Goal: Information Seeking & Learning: Learn about a topic

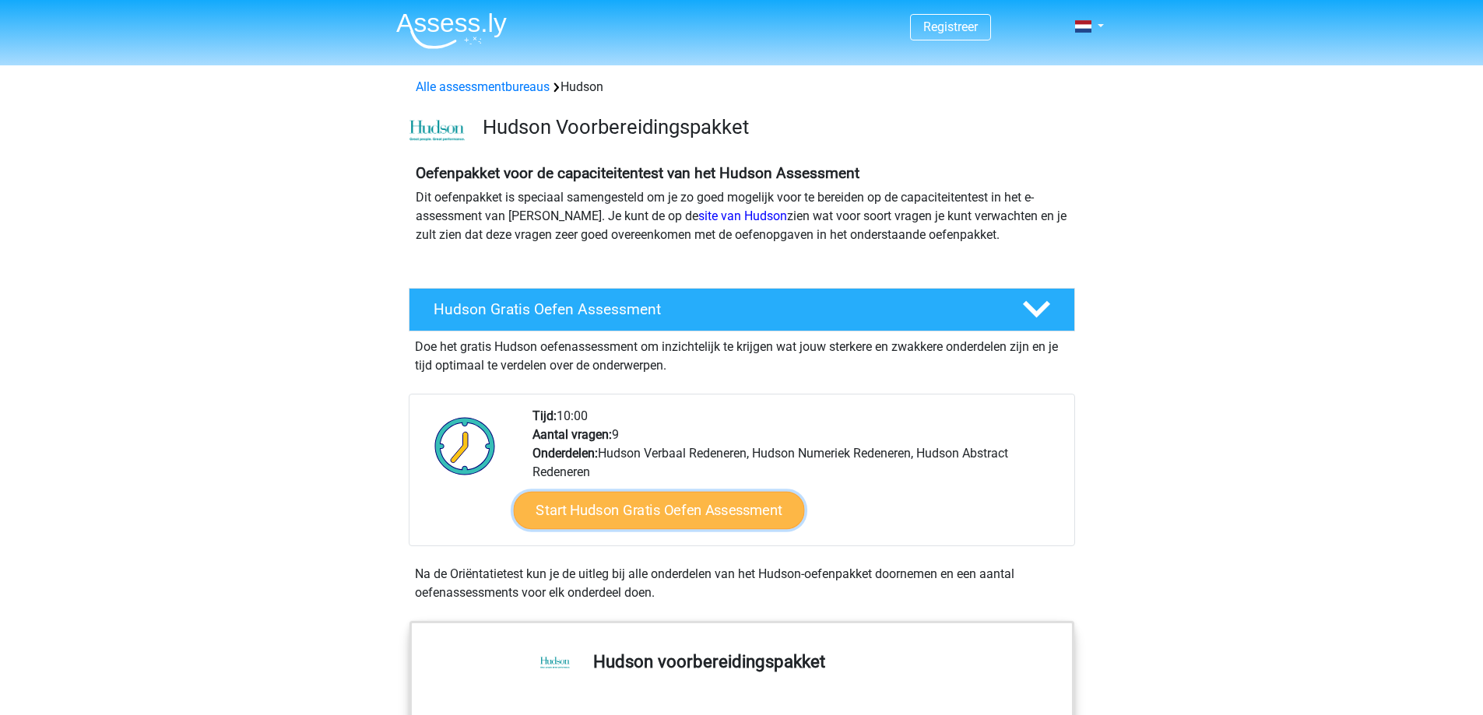
click at [665, 504] on link "Start Hudson Gratis Oefen Assessment" at bounding box center [658, 510] width 291 height 37
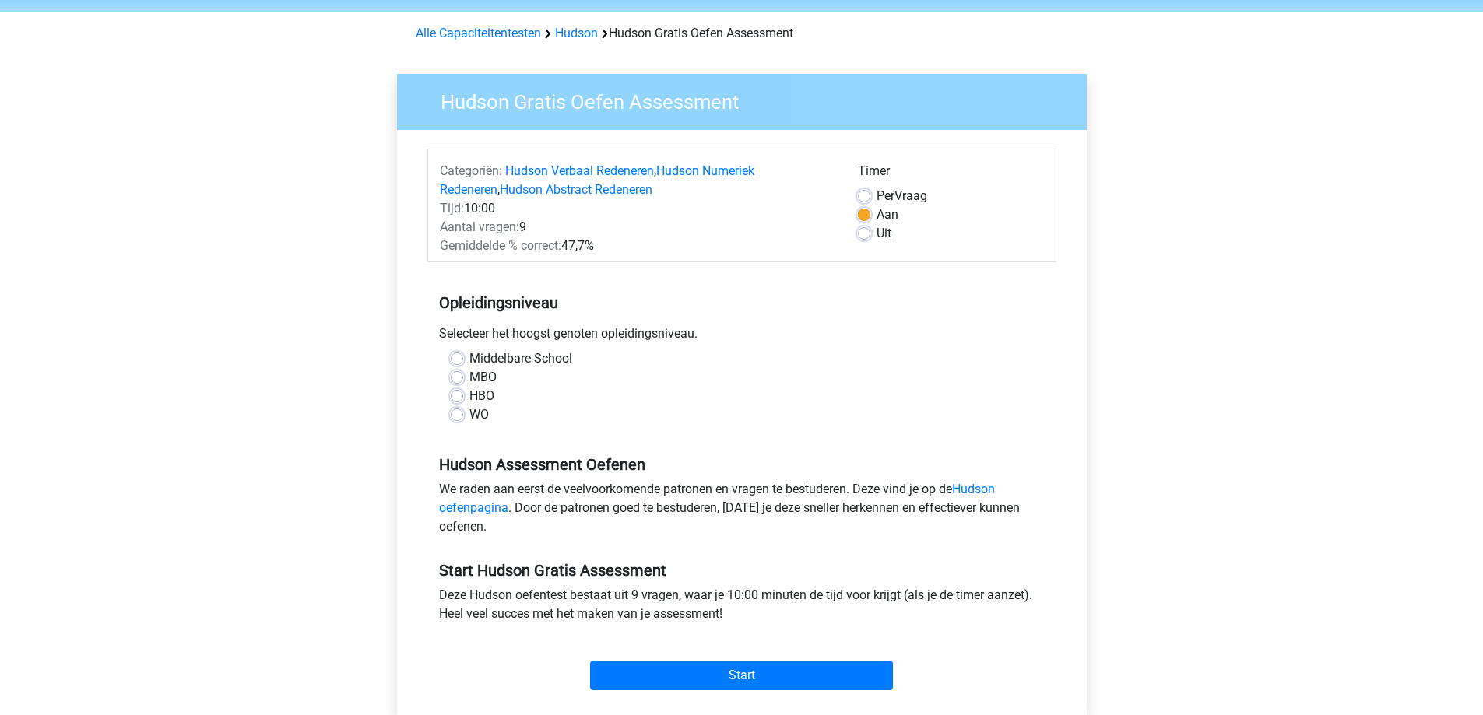
scroll to position [78, 0]
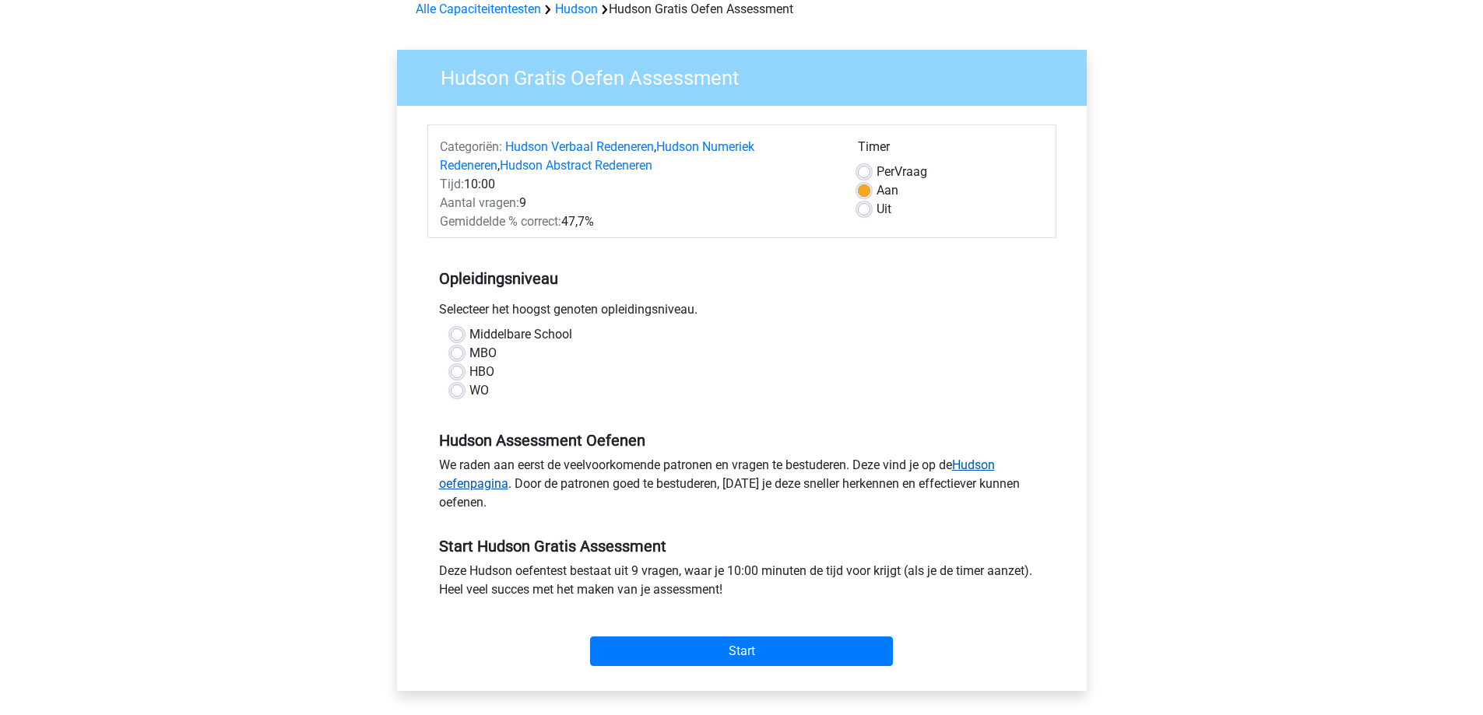
click at [487, 482] on link "Hudson oefenpagina" at bounding box center [717, 474] width 556 height 33
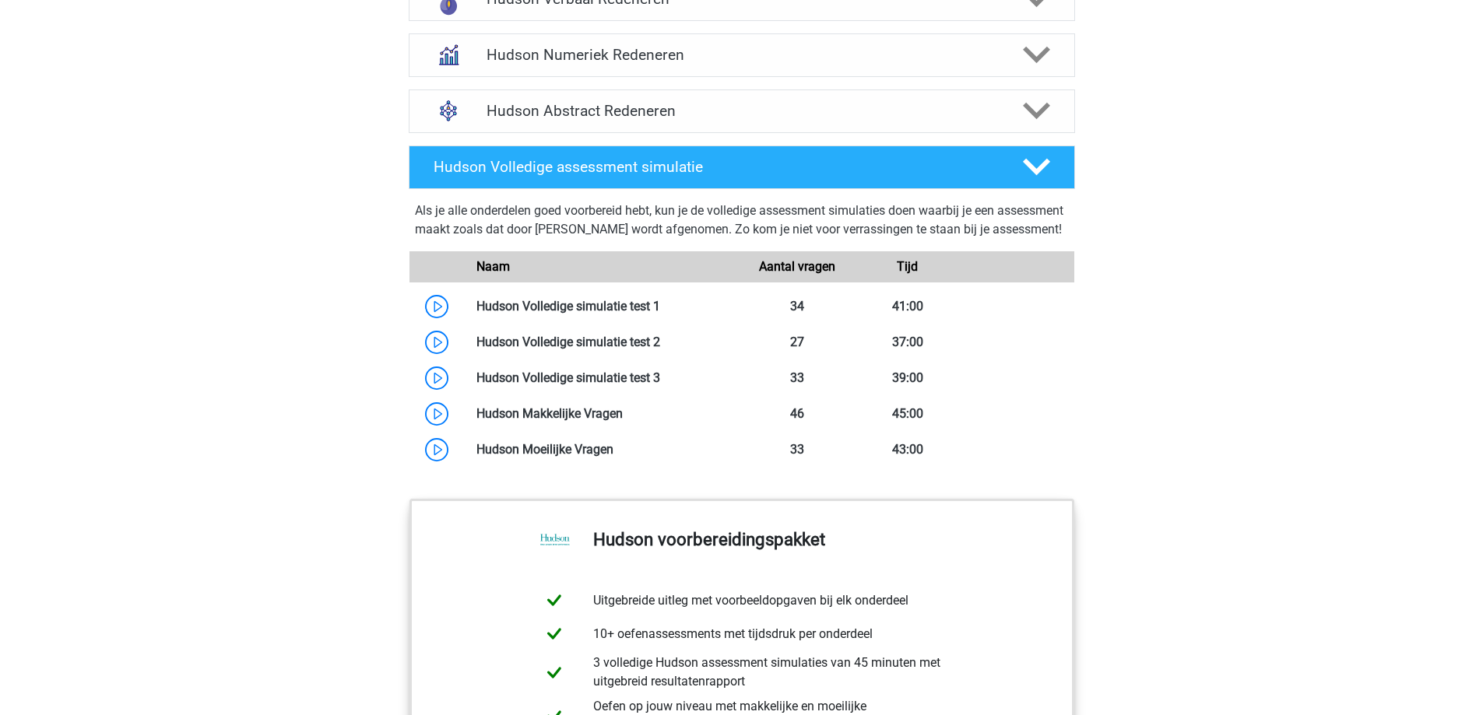
scroll to position [1090, 0]
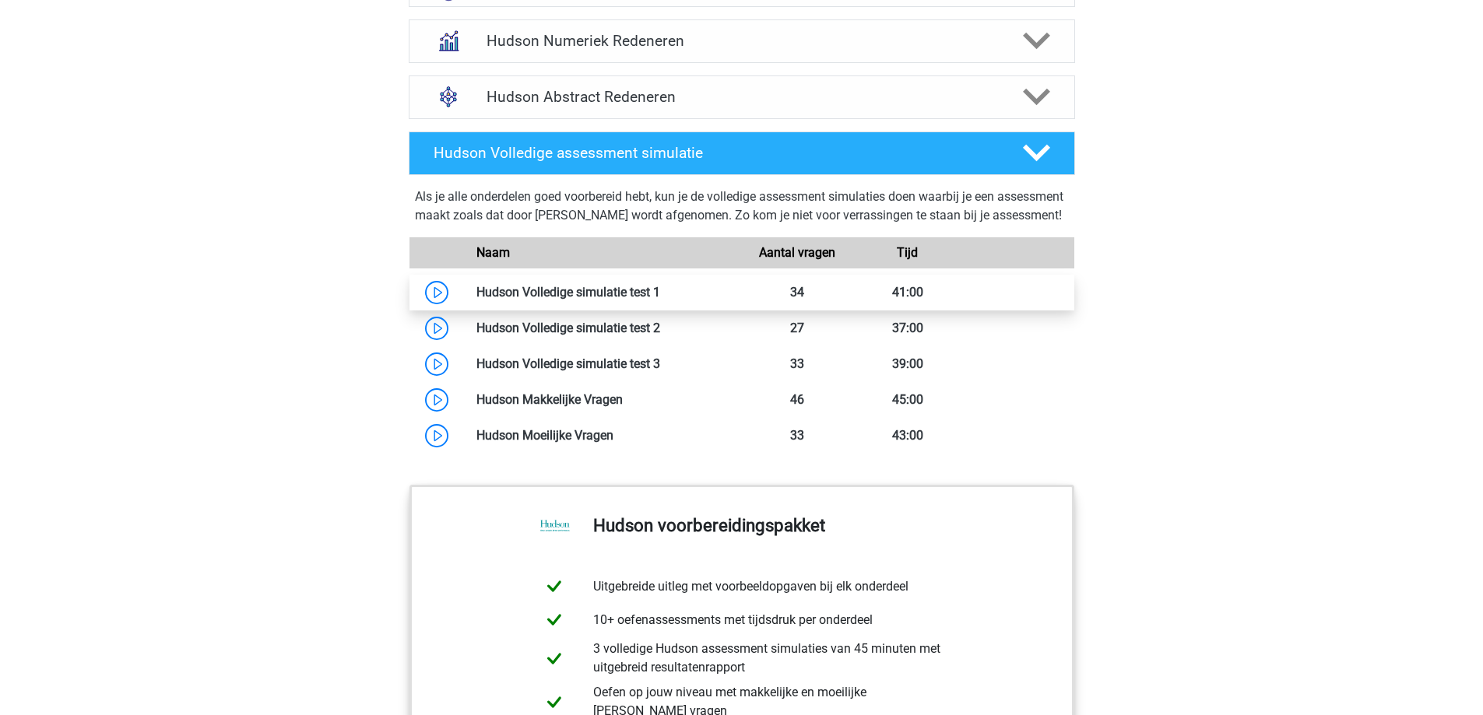
click at [660, 300] on link at bounding box center [660, 292] width 0 height 15
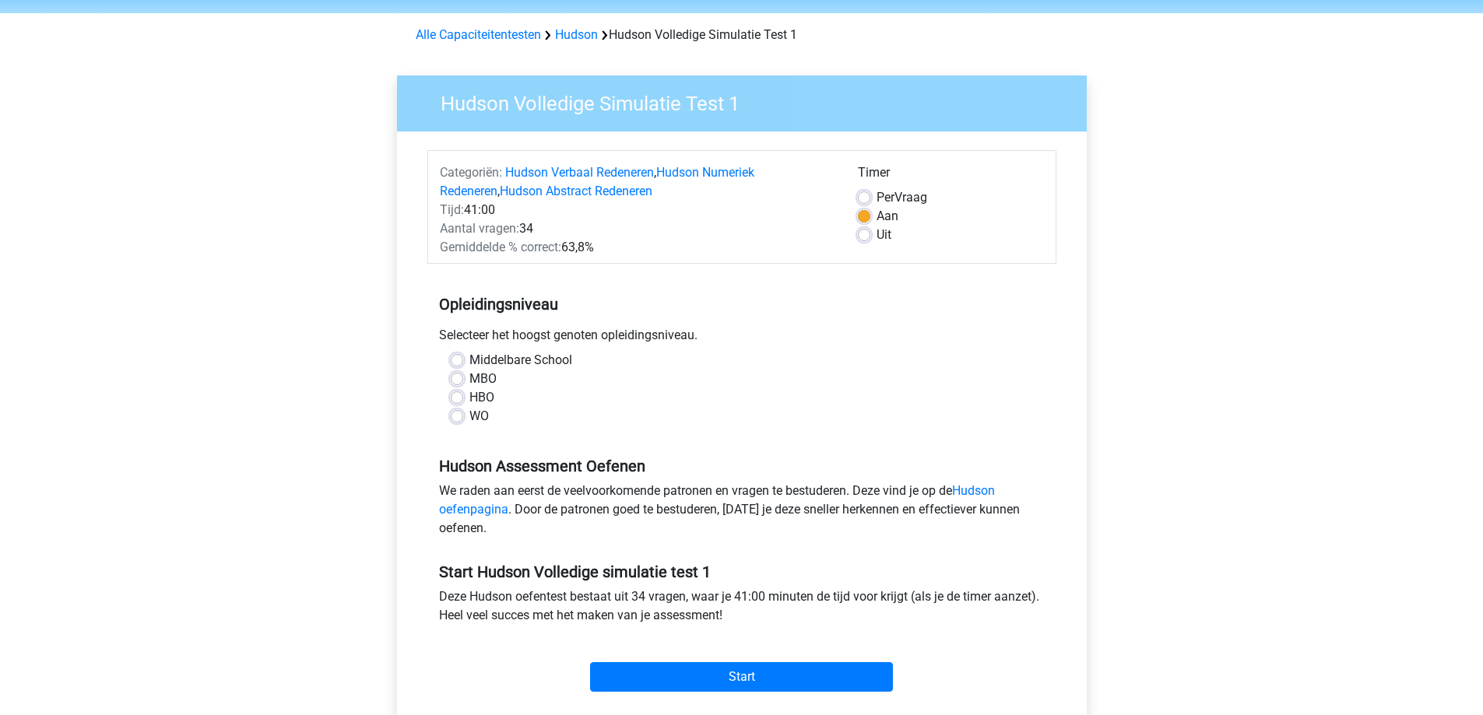
scroll to position [311, 0]
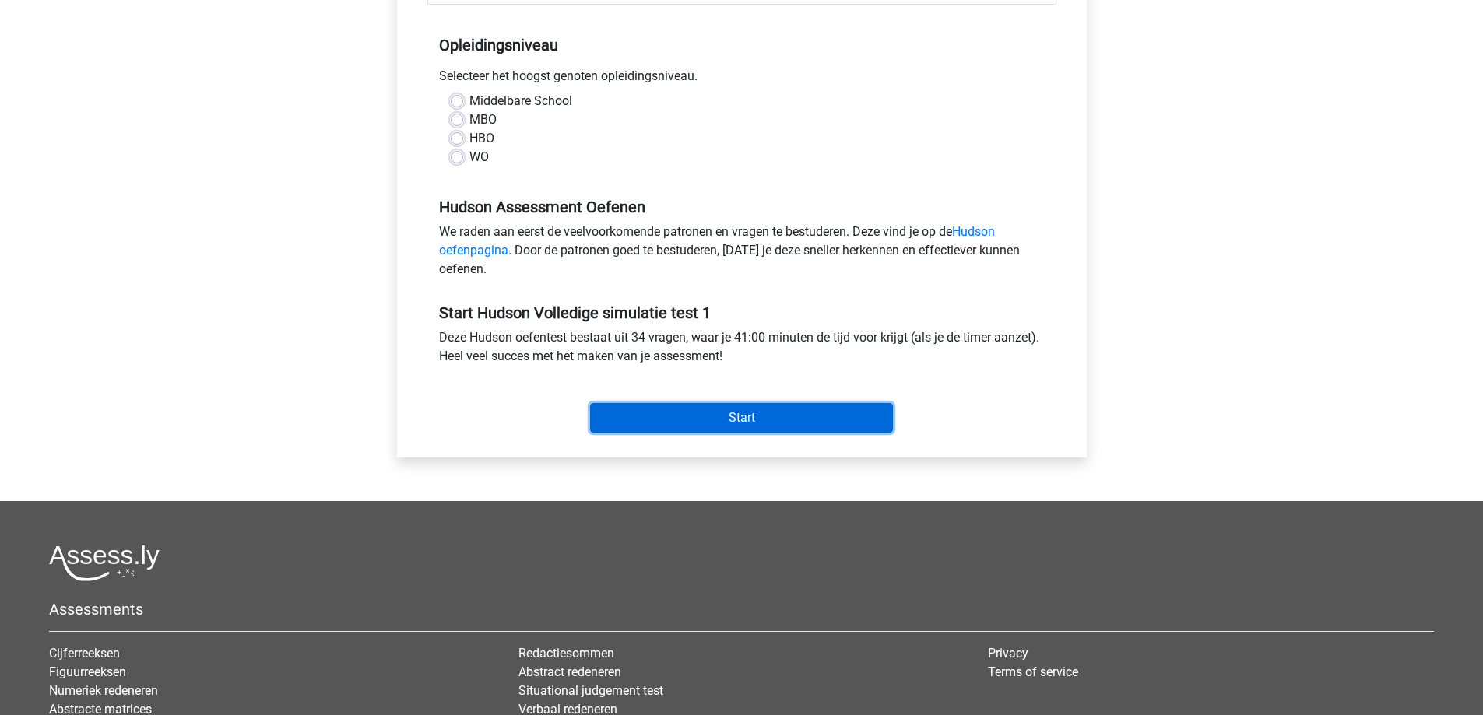
click at [770, 414] on input "Start" at bounding box center [741, 418] width 303 height 30
click at [560, 200] on h5 "Hudson Assessment Oefenen" at bounding box center [742, 207] width 606 height 19
click at [469, 157] on label "WO" at bounding box center [478, 157] width 19 height 19
click at [460, 157] on input "WO" at bounding box center [457, 156] width 12 height 16
radio input "true"
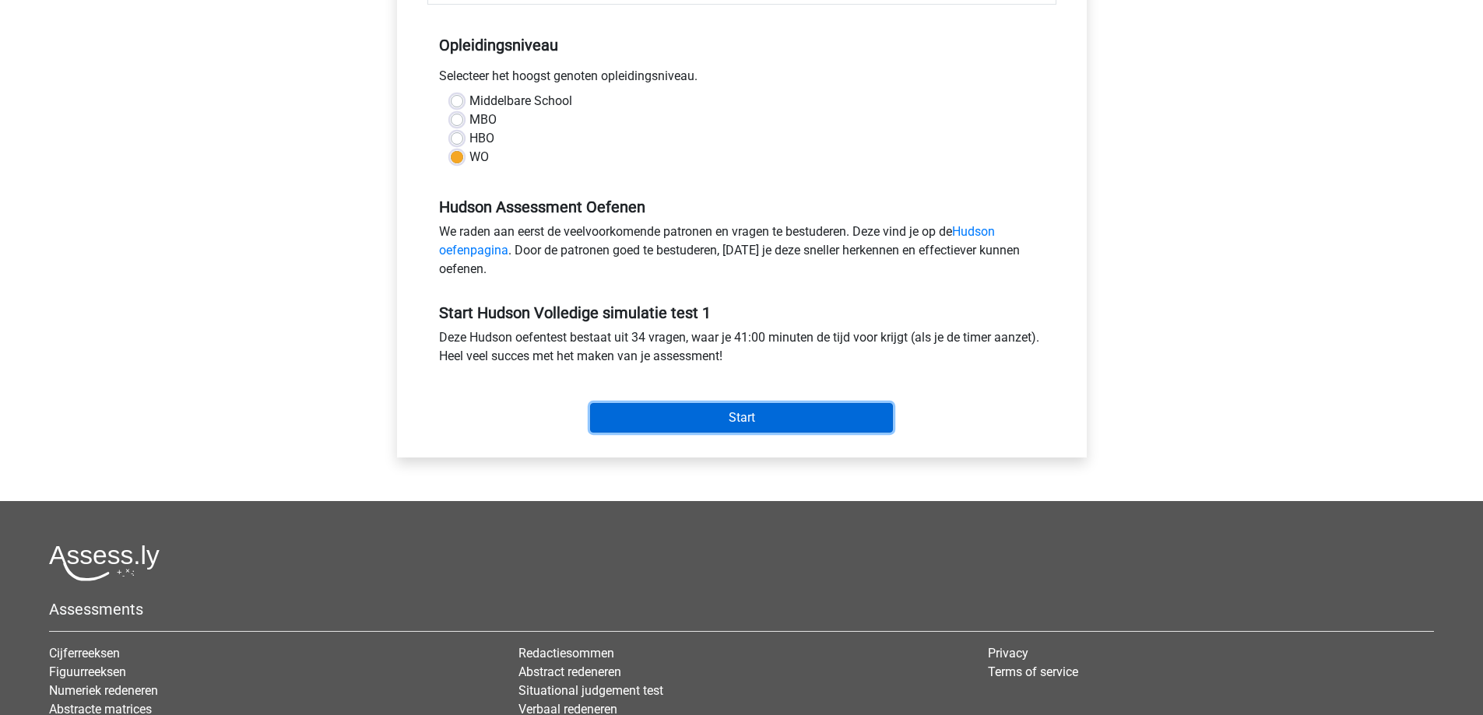
click at [732, 416] on input "Start" at bounding box center [741, 418] width 303 height 30
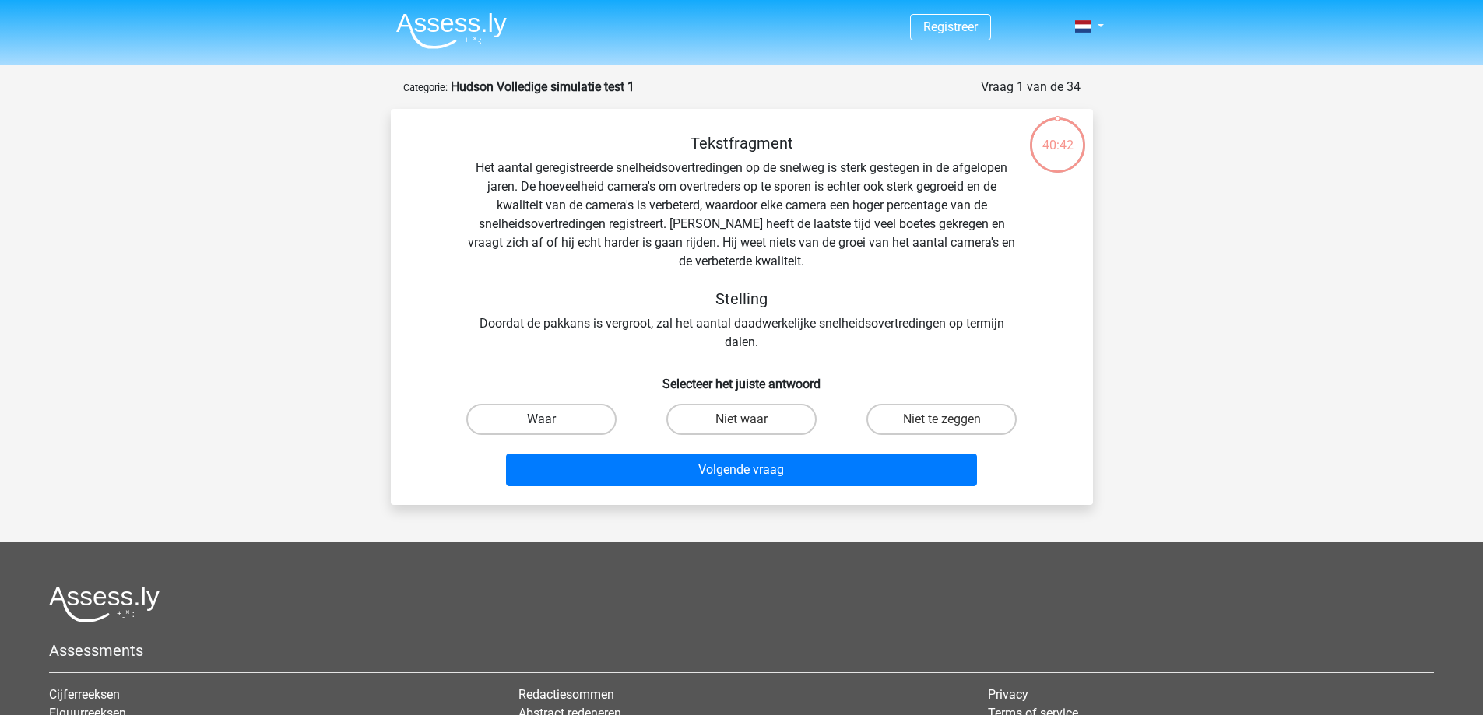
drag, startPoint x: 550, startPoint y: 413, endPoint x: 603, endPoint y: 430, distance: 55.6
click at [552, 413] on label "Waar" at bounding box center [541, 419] width 150 height 31
click at [551, 420] on input "Waar" at bounding box center [546, 425] width 10 height 10
radio input "true"
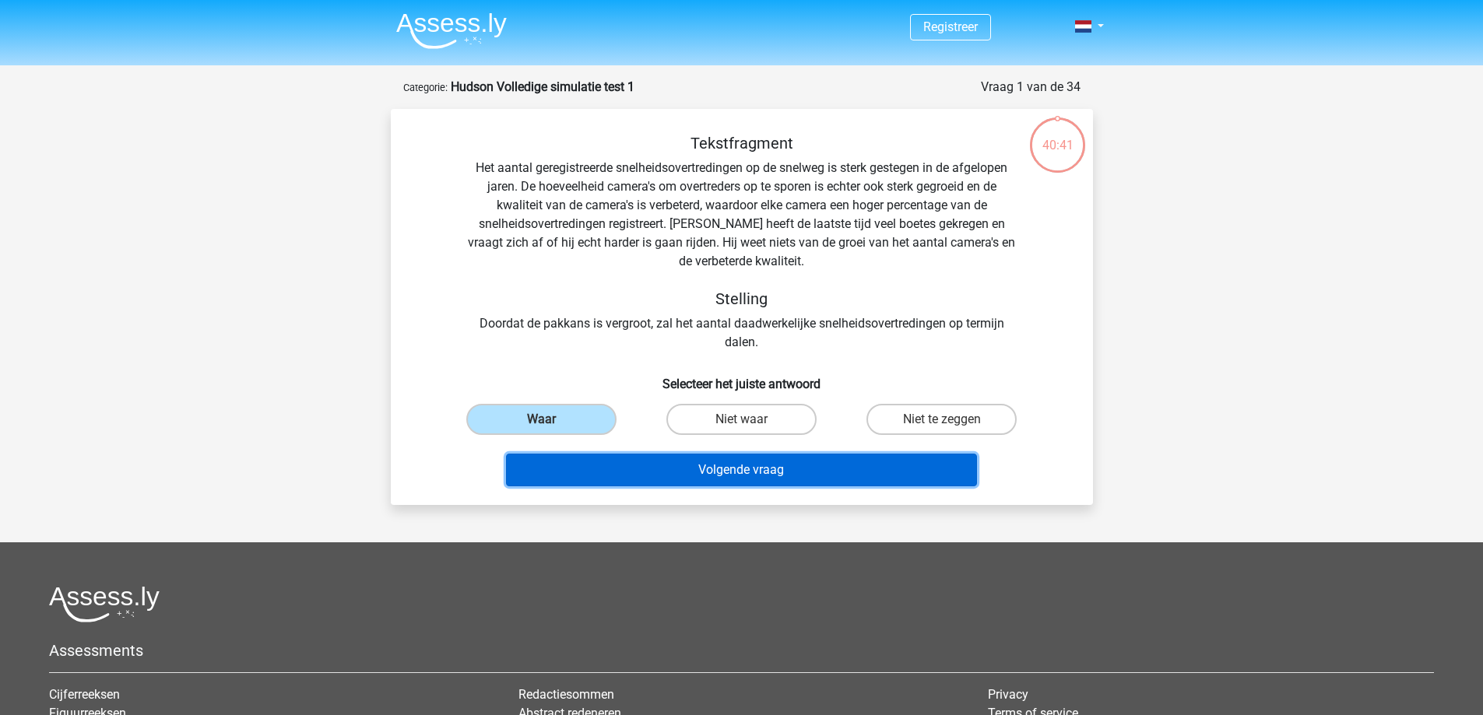
click at [734, 470] on button "Volgende vraag" at bounding box center [741, 470] width 471 height 33
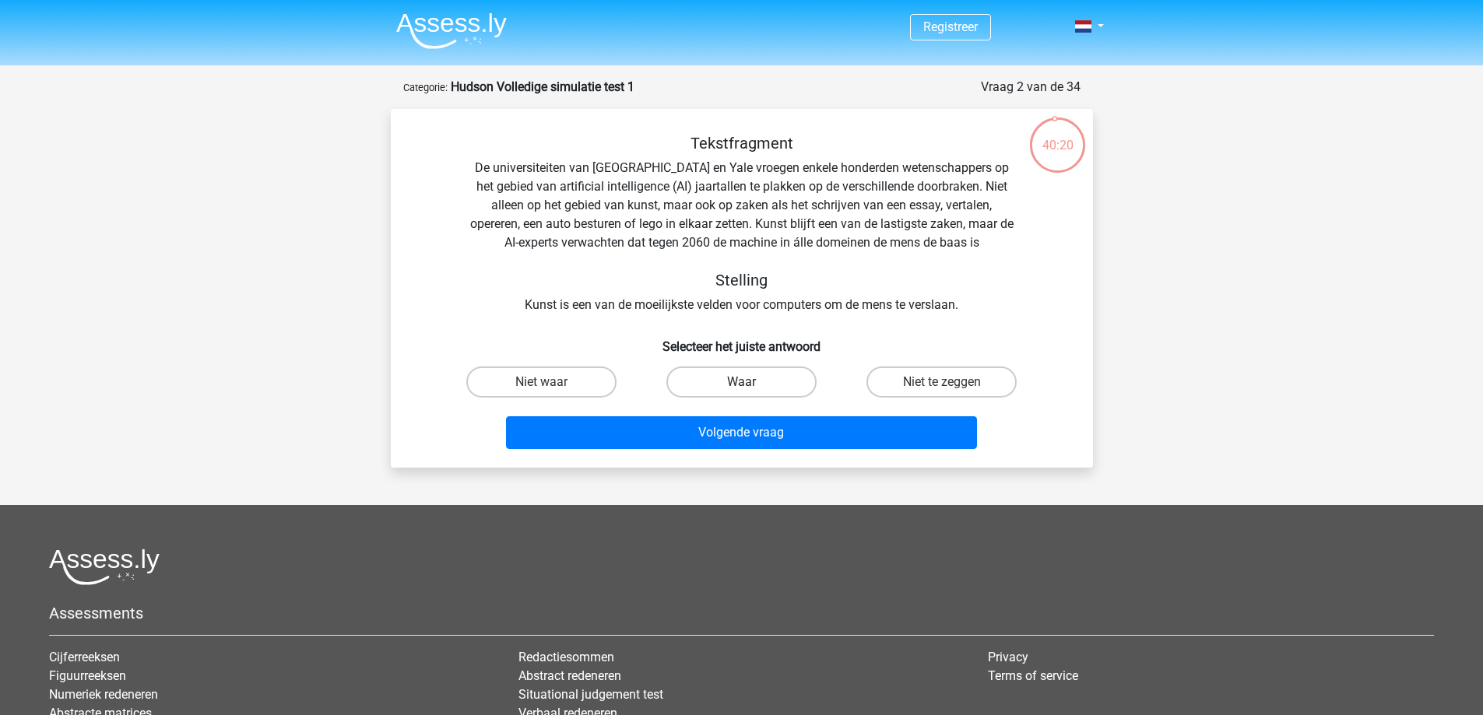
click at [746, 377] on label "Waar" at bounding box center [741, 382] width 150 height 31
click at [746, 382] on input "Waar" at bounding box center [746, 387] width 10 height 10
radio input "true"
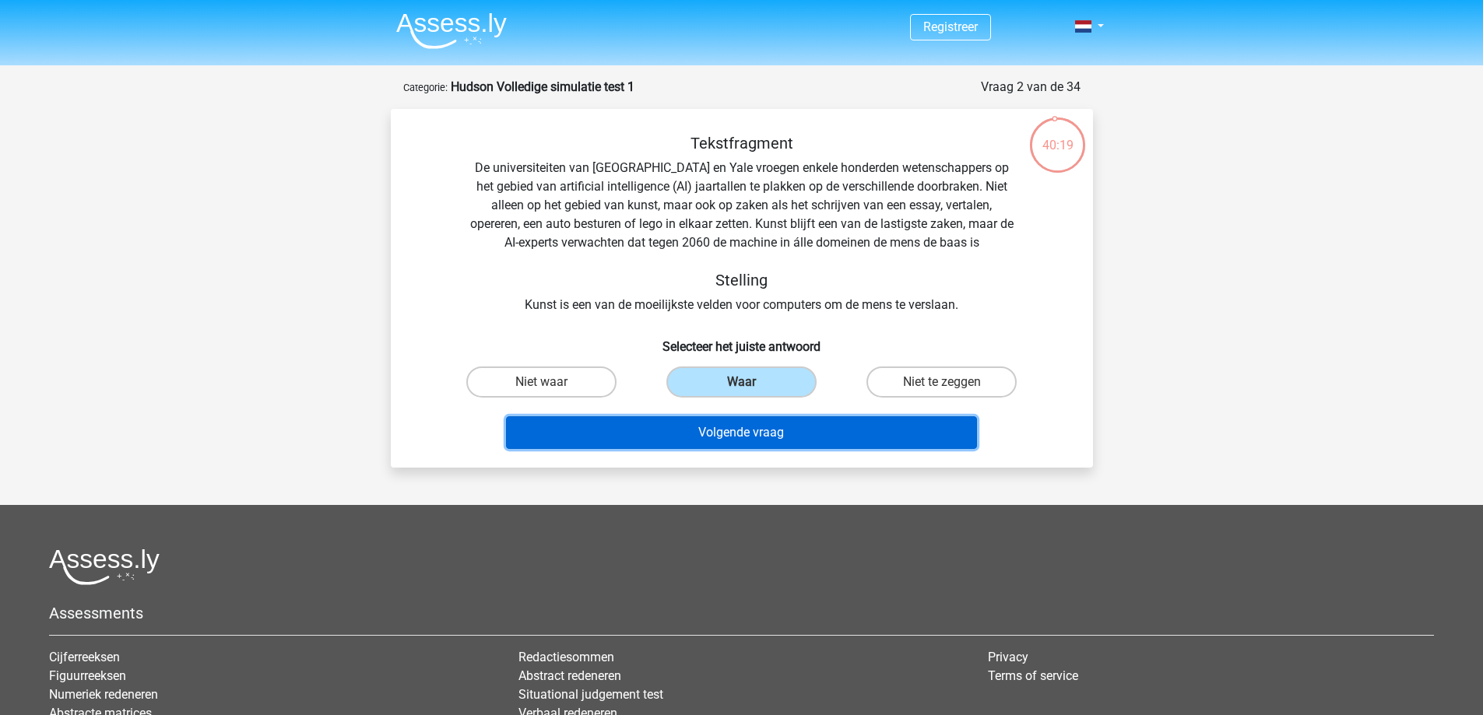
click at [757, 434] on button "Volgende vraag" at bounding box center [741, 432] width 471 height 33
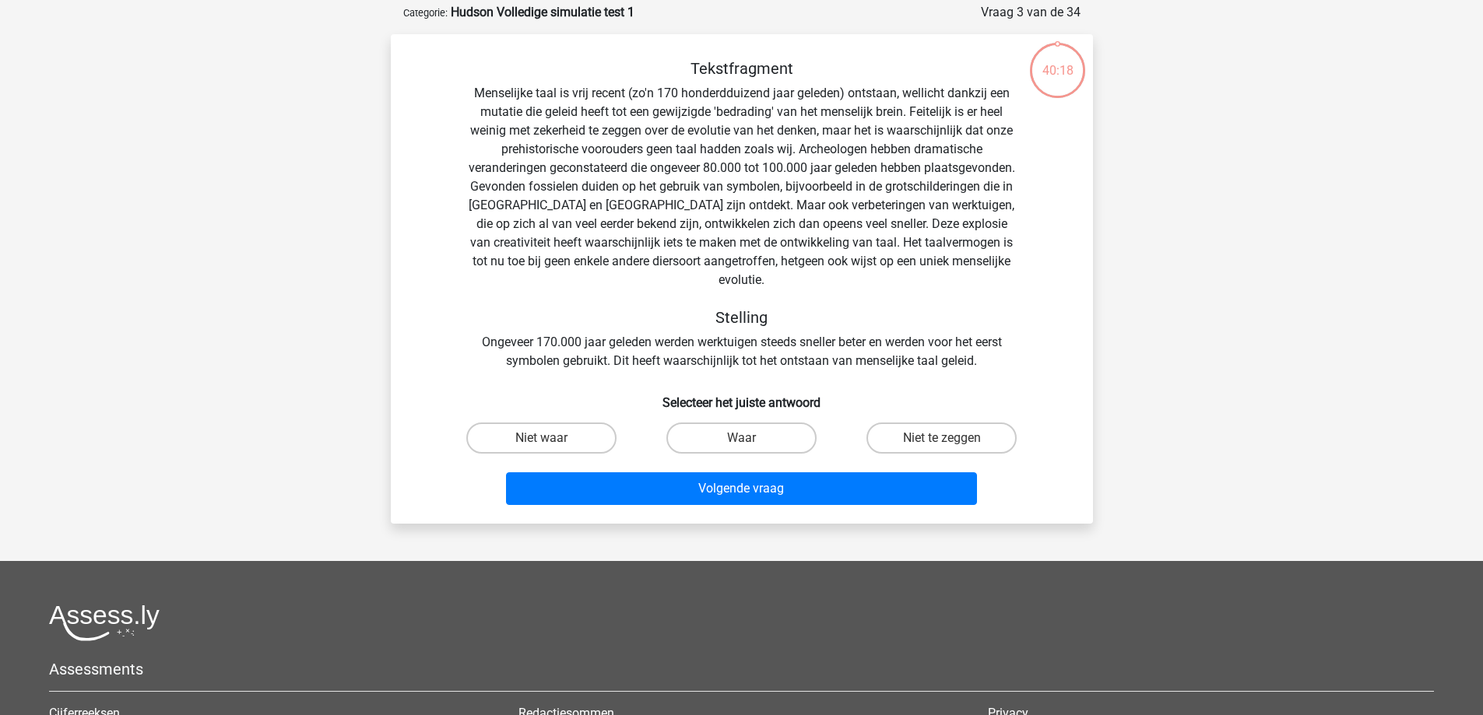
scroll to position [78, 0]
